Goal: Task Accomplishment & Management: Manage account settings

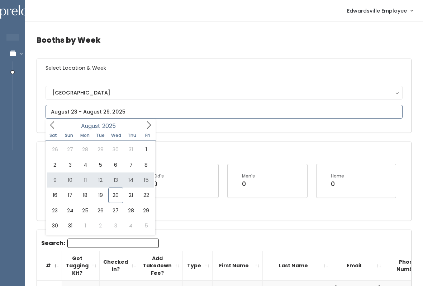
type input "[DATE] to [DATE]"
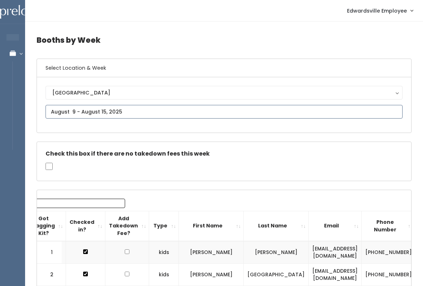
click at [169, 114] on input "text" at bounding box center [224, 112] width 357 height 14
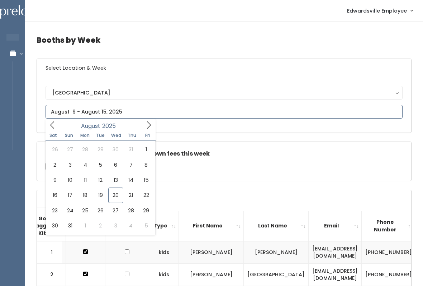
click at [139, 130] on div "August 2025" at bounding box center [100, 124] width 83 height 11
click at [146, 126] on icon at bounding box center [149, 125] width 8 height 8
type input "September 13 to September 19"
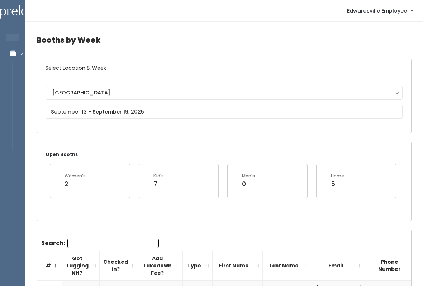
click at [134, 217] on div "Open Booths Women's 2 Kid's 7 Men's 0 Home 5" at bounding box center [224, 181] width 375 height 78
click at [132, 239] on input "Search:" at bounding box center [113, 242] width 92 height 9
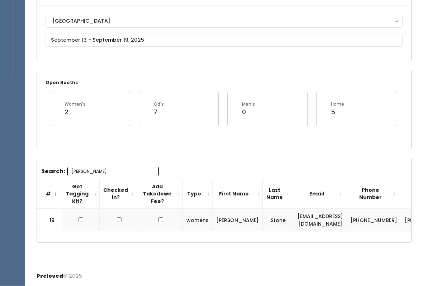
scroll to position [75, 0]
click at [126, 167] on input "[PERSON_NAME]" at bounding box center [113, 171] width 92 height 9
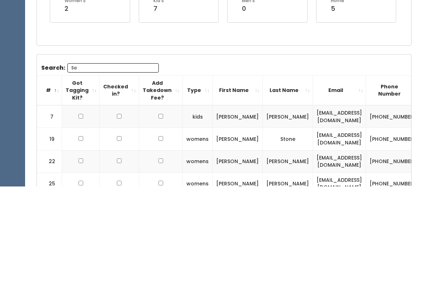
type input "S"
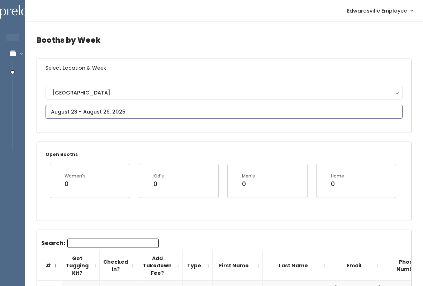
click at [147, 110] on input "text" at bounding box center [224, 112] width 357 height 14
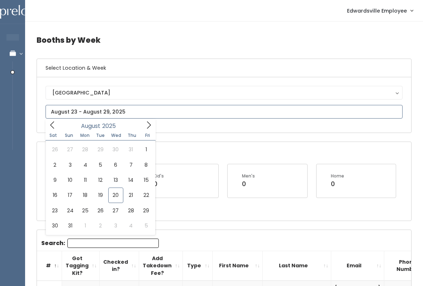
click at [152, 118] on input "text" at bounding box center [224, 112] width 357 height 14
click at [146, 124] on icon at bounding box center [149, 125] width 8 height 8
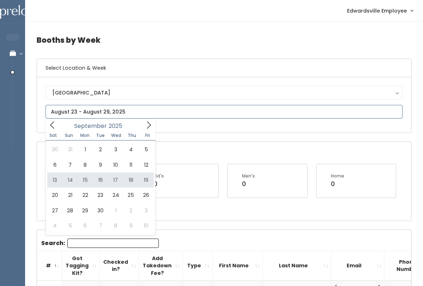
type input "September 13 to September 19"
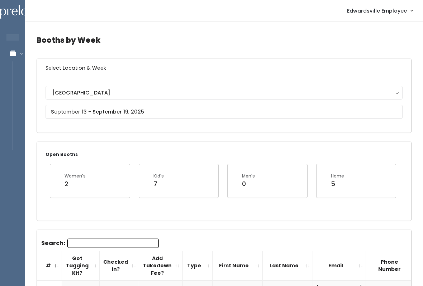
click at [120, 247] on input "Search:" at bounding box center [113, 242] width 92 height 9
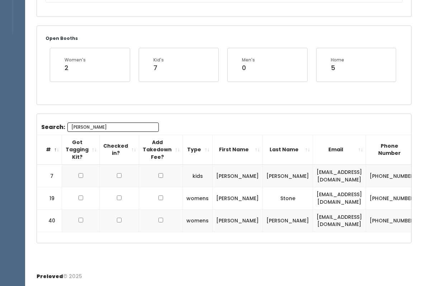
scroll to position [77, 0]
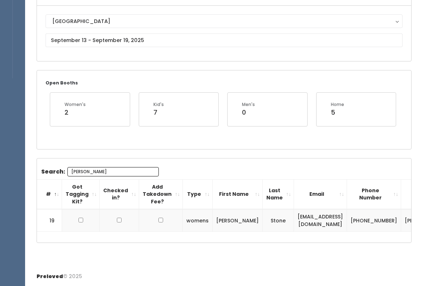
click at [122, 158] on div "Search: [PERSON_NAME] # Got Tagging Kit? Checked in? Add Takedown Fee? Type Fir…" at bounding box center [224, 200] width 375 height 84
click at [131, 167] on input "[PERSON_NAME]" at bounding box center [113, 171] width 92 height 9
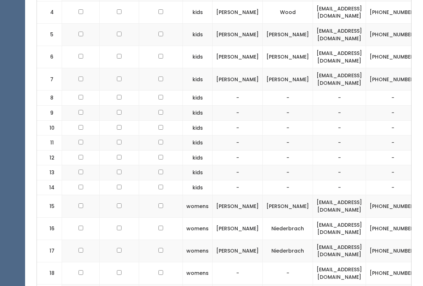
scroll to position [351, 0]
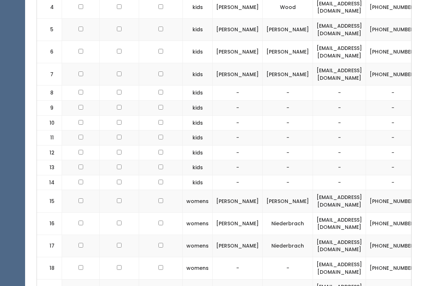
type input "S"
click at [76, 71] on td at bounding box center [81, 75] width 38 height 22
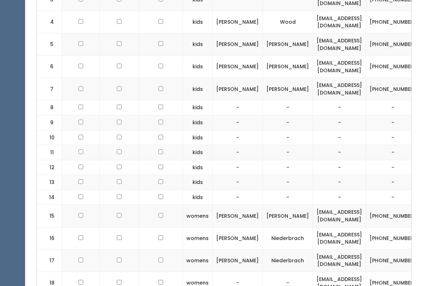
scroll to position [286, 0]
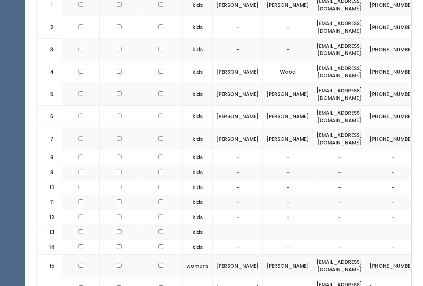
click at [77, 130] on td at bounding box center [81, 139] width 38 height 22
click at [82, 130] on td at bounding box center [81, 139] width 38 height 22
click at [80, 7] on input "checkbox" at bounding box center [81, 5] width 5 height 5
checkbox input "true"
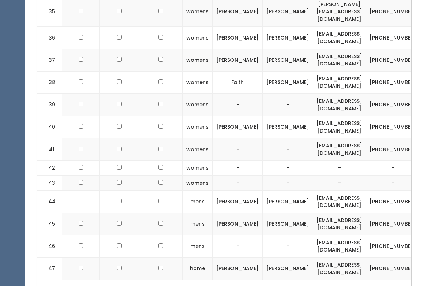
scroll to position [1012, 0]
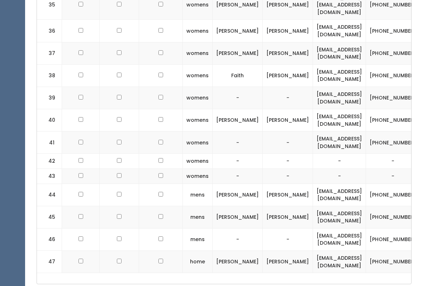
click at [74, 109] on td at bounding box center [81, 120] width 38 height 22
checkbox input "true"
